Goal: Transaction & Acquisition: Book appointment/travel/reservation

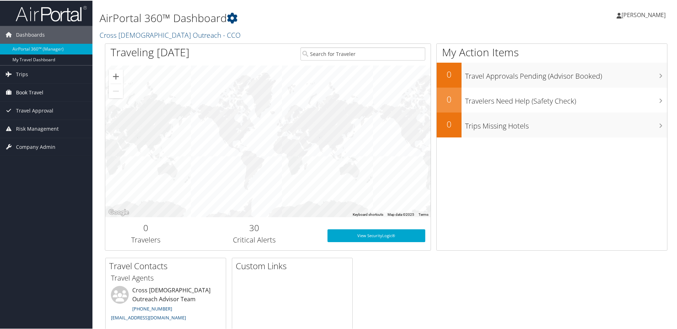
click at [30, 95] on span "Book Travel" at bounding box center [29, 92] width 27 height 18
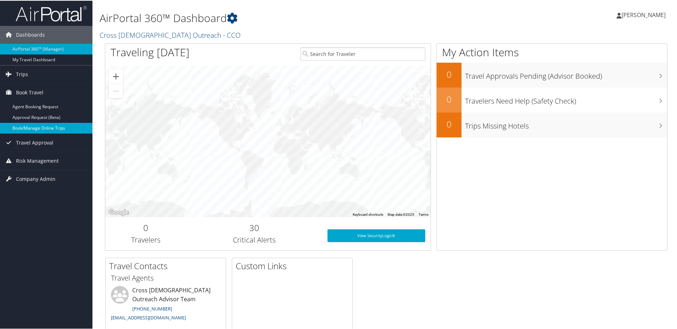
click at [44, 129] on link "Book/Manage Online Trips" at bounding box center [46, 127] width 92 height 11
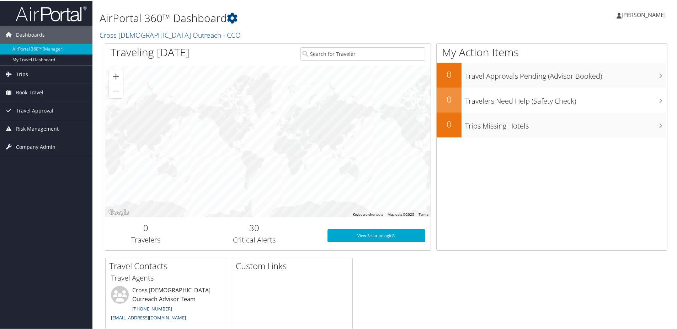
click at [655, 12] on span "[PERSON_NAME]" at bounding box center [644, 14] width 44 height 8
click at [596, 116] on link "Sign Out" at bounding box center [624, 116] width 79 height 12
